Goal: Transaction & Acquisition: Download file/media

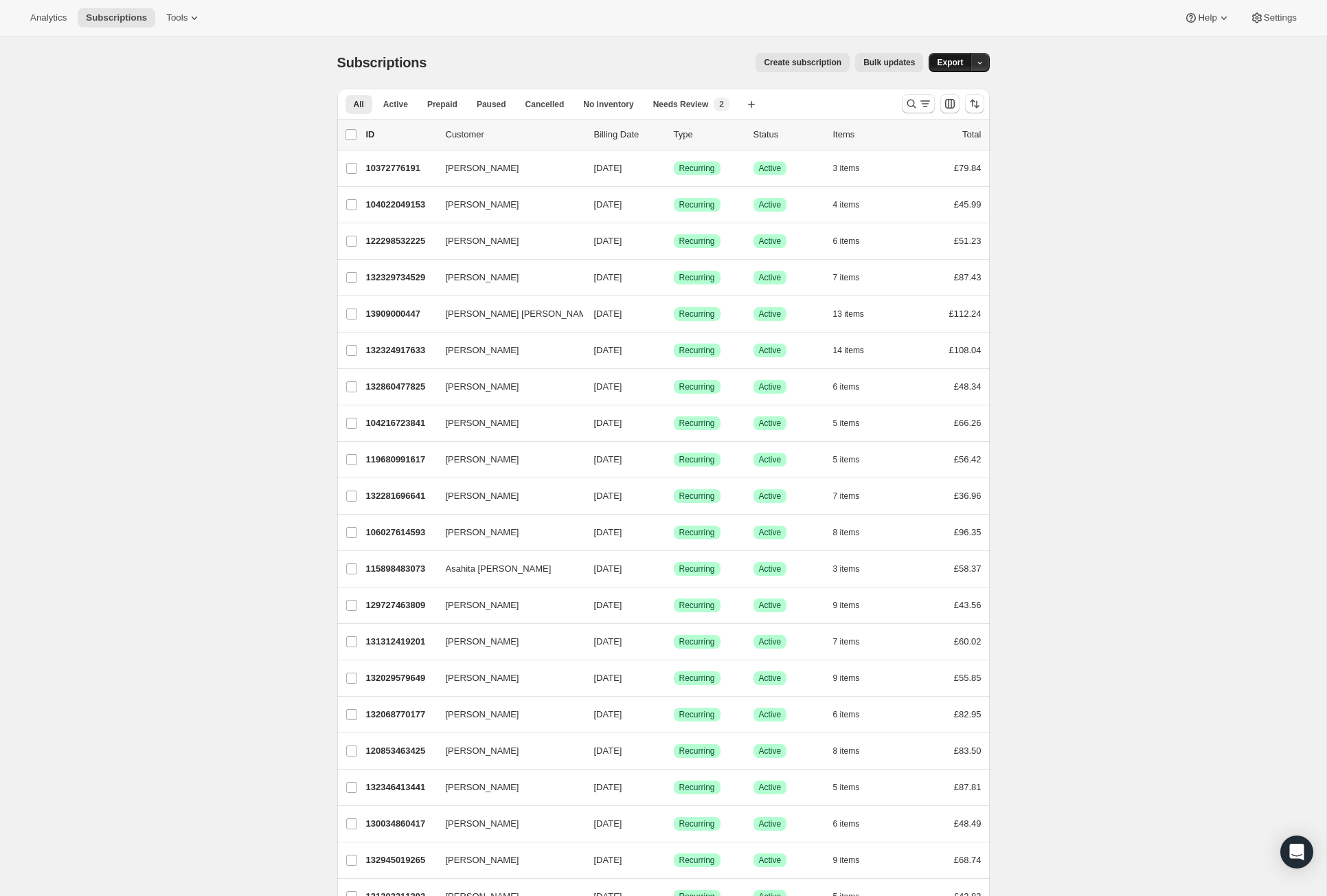
click at [964, 68] on span "Export" at bounding box center [949, 62] width 26 height 11
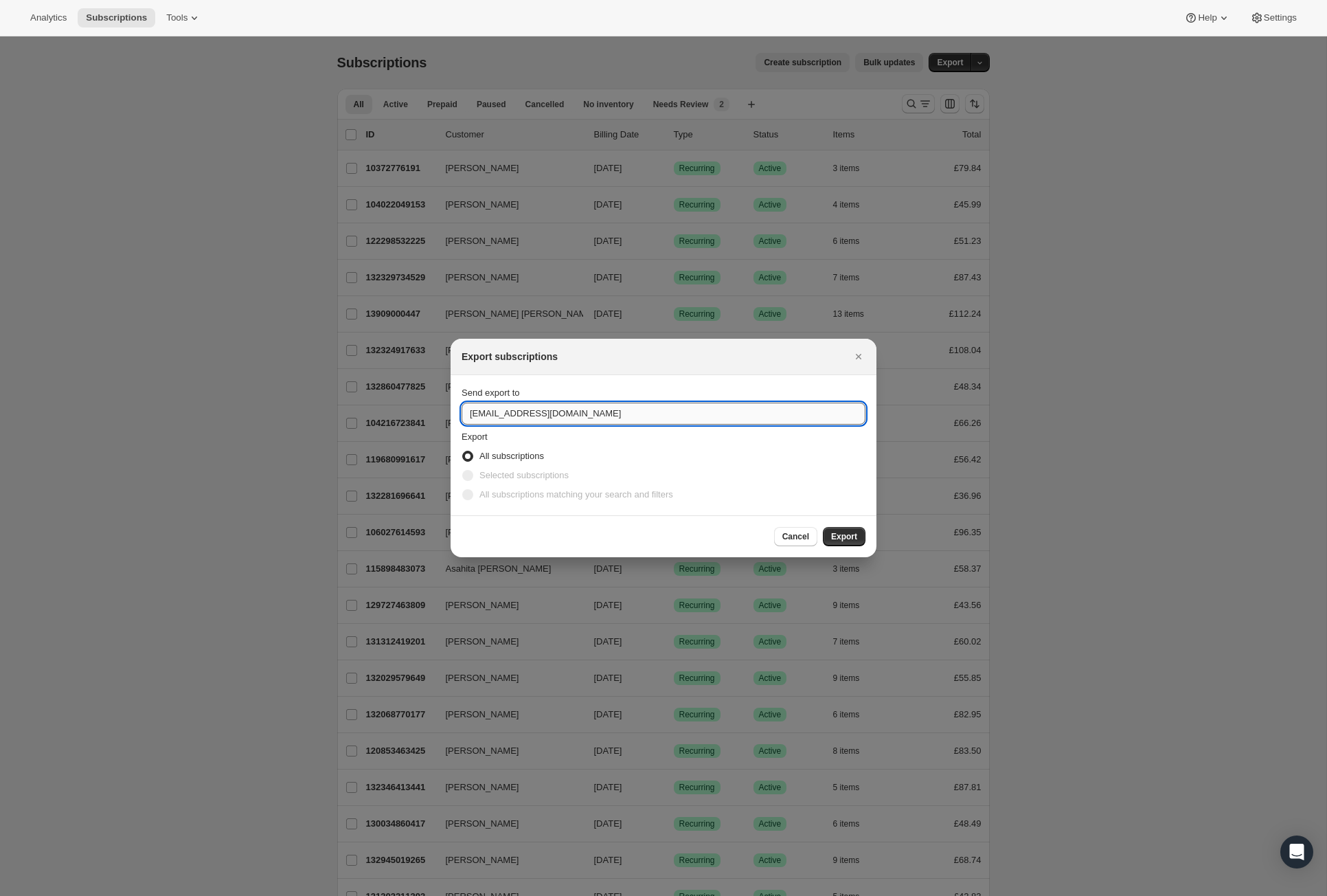
click at [476, 417] on input "[EMAIL_ADDRESS][DOMAIN_NAME]" at bounding box center [663, 413] width 404 height 22
drag, startPoint x: 476, startPoint y: 417, endPoint x: 444, endPoint y: 417, distance: 32.0
click at [461, 417] on input "[EMAIL_ADDRESS][DOMAIN_NAME]" at bounding box center [663, 413] width 404 height 22
click at [470, 417] on input "[EMAIL_ADDRESS][DOMAIN_NAME]" at bounding box center [663, 413] width 404 height 22
drag, startPoint x: 470, startPoint y: 412, endPoint x: 434, endPoint y: 412, distance: 36.0
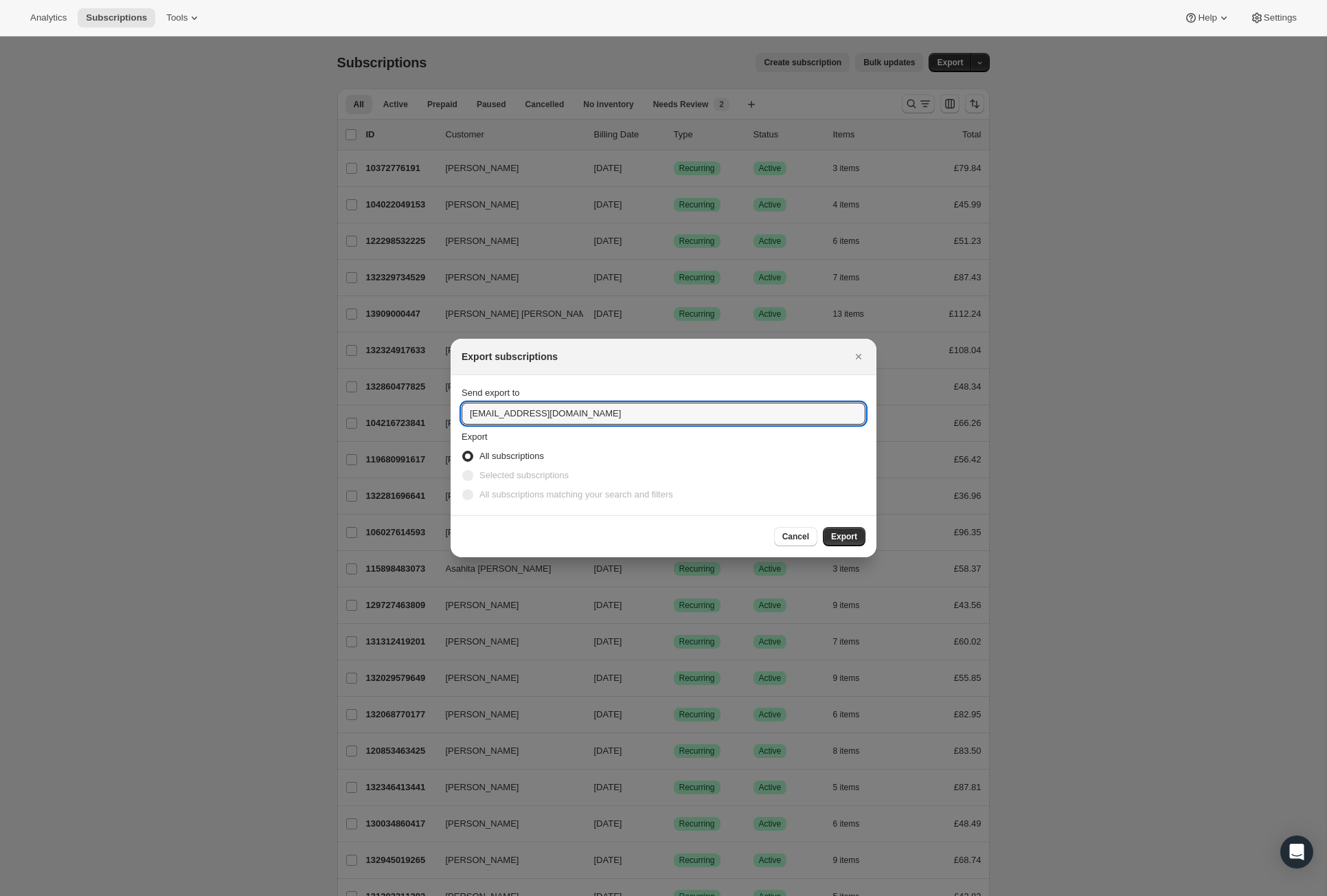
click at [451, 412] on section "Send export to [EMAIL_ADDRESS][DOMAIN_NAME] Export All subscriptions Selected s…" at bounding box center [663, 445] width 426 height 140
type input "[PERSON_NAME][EMAIL_ADDRESS][DOMAIN_NAME]"
click at [857, 542] on span "Export" at bounding box center [844, 536] width 26 height 11
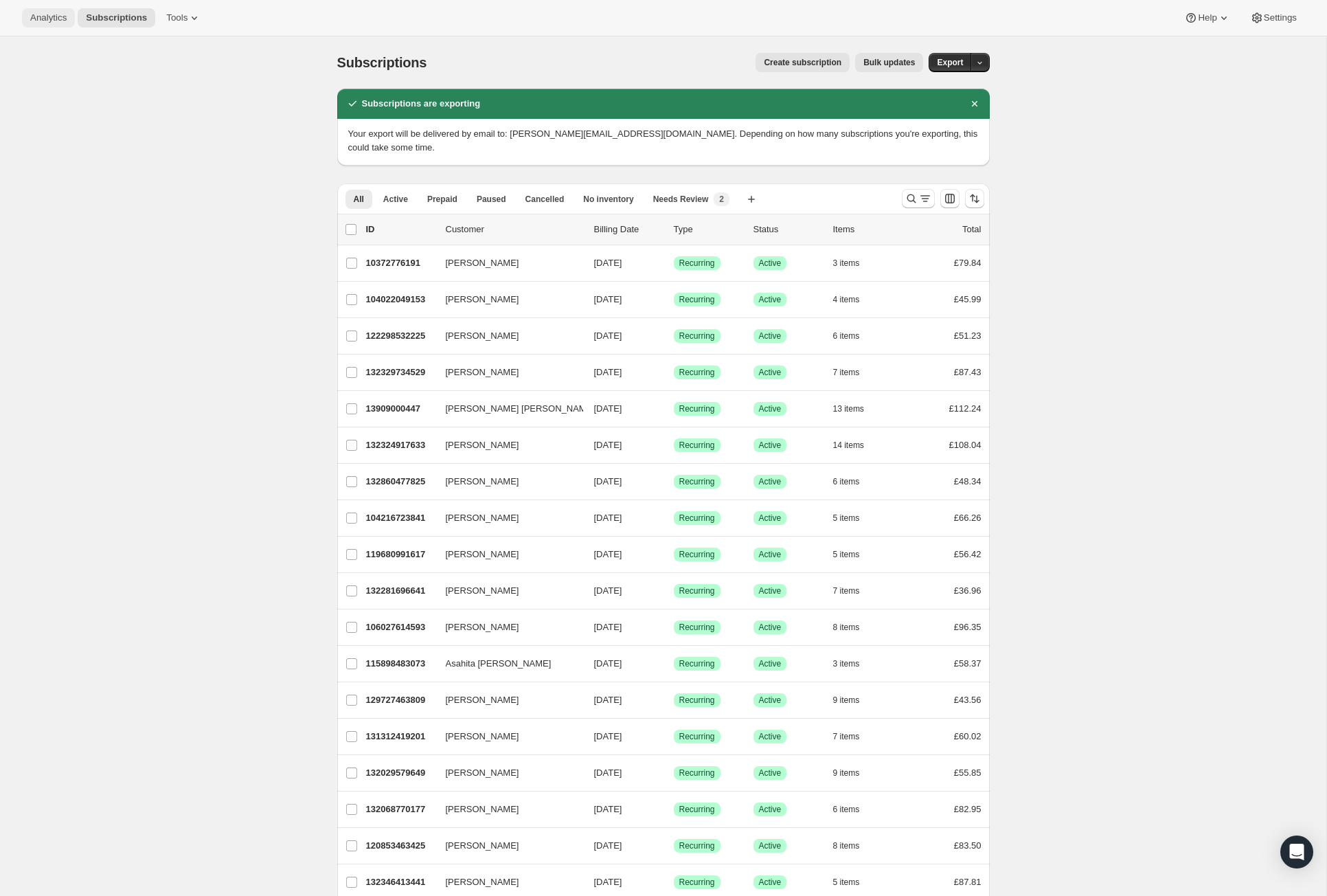
click at [63, 21] on span "Analytics" at bounding box center [48, 17] width 37 height 11
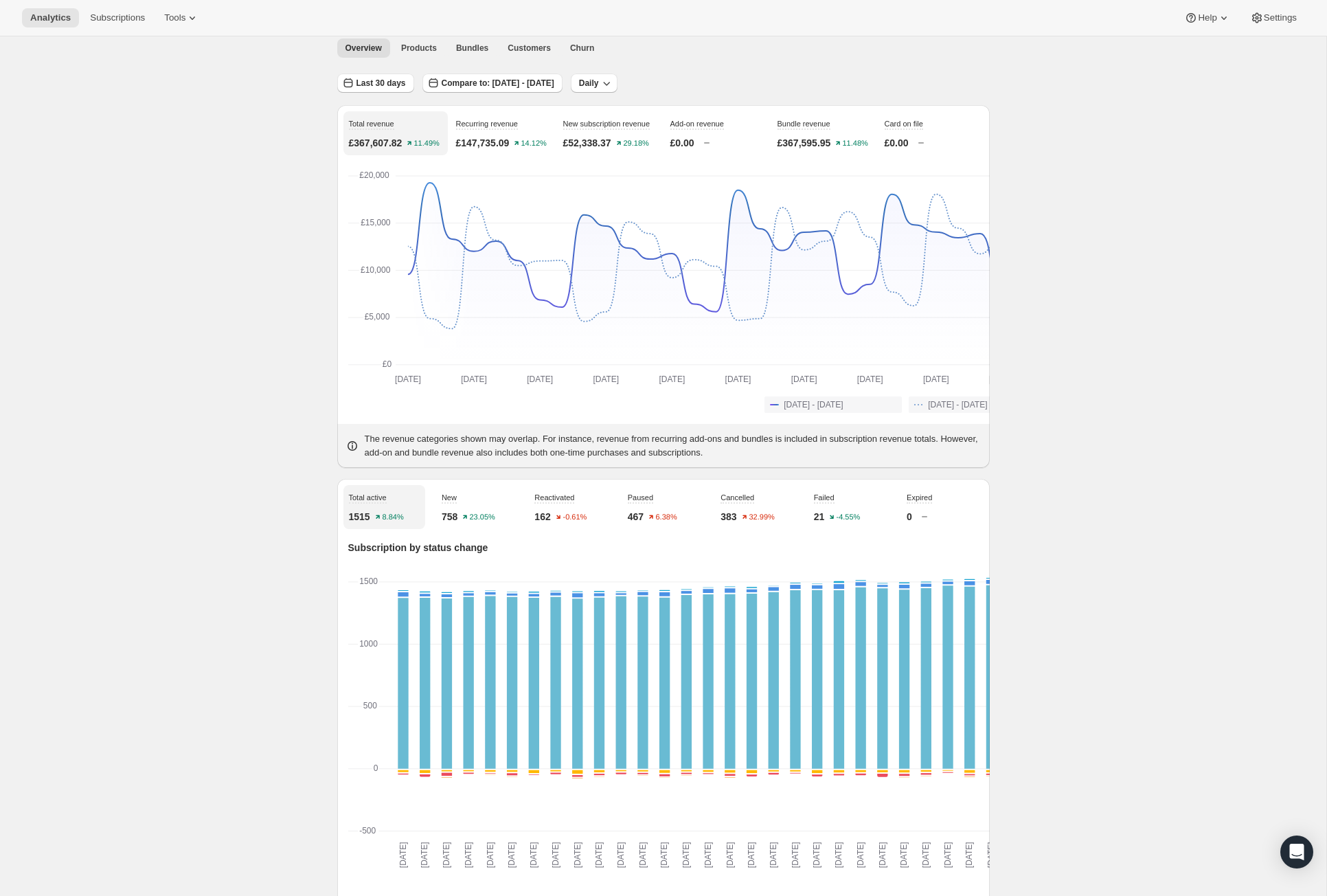
scroll to position [65, 0]
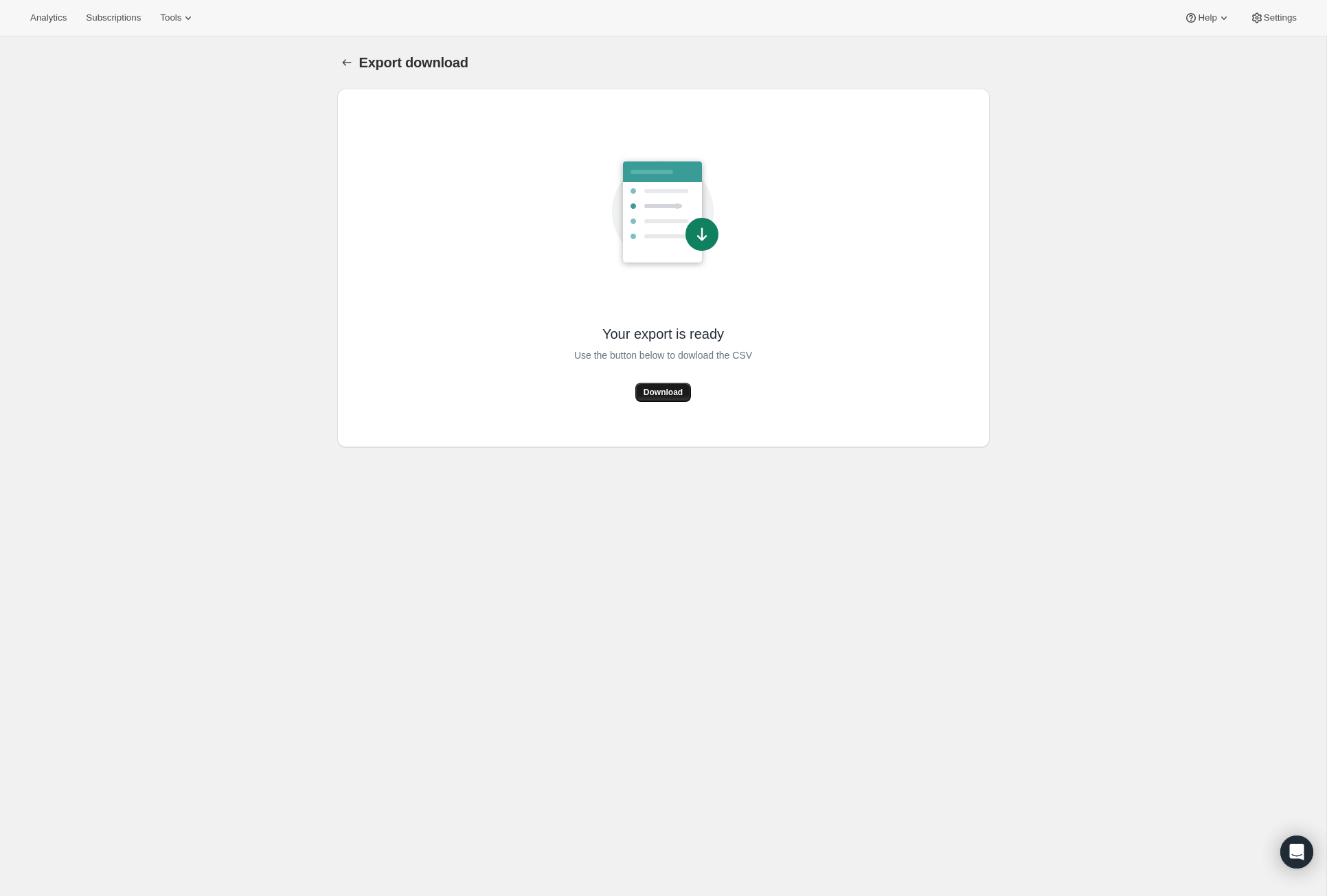
click at [656, 397] on span "Download" at bounding box center [663, 392] width 39 height 11
